Goal: Check status

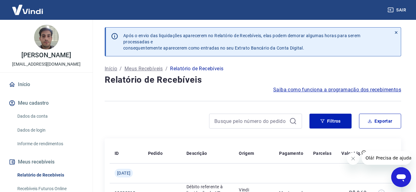
click at [396, 32] on icon at bounding box center [396, 32] width 4 height 4
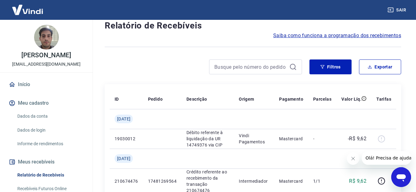
scroll to position [53, 0]
